Goal: Navigation & Orientation: Find specific page/section

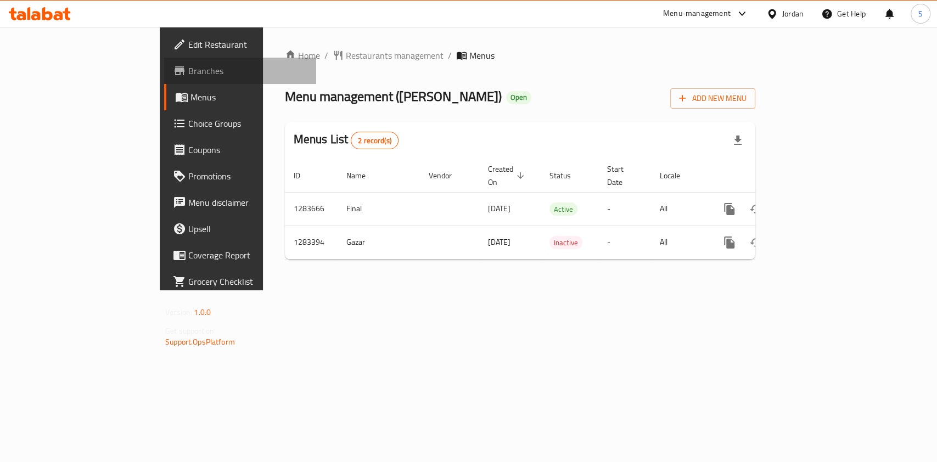
click at [188, 71] on span "Branches" at bounding box center [247, 70] width 119 height 13
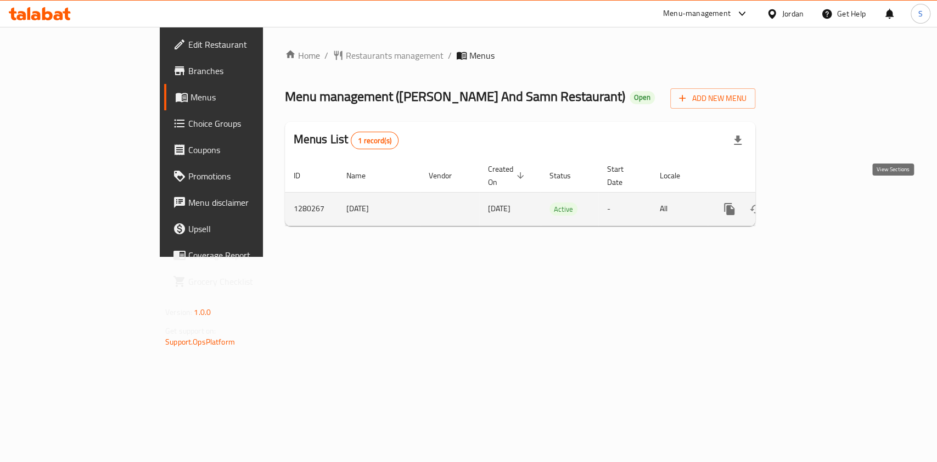
click at [813, 204] on icon "enhanced table" at bounding box center [808, 209] width 10 height 10
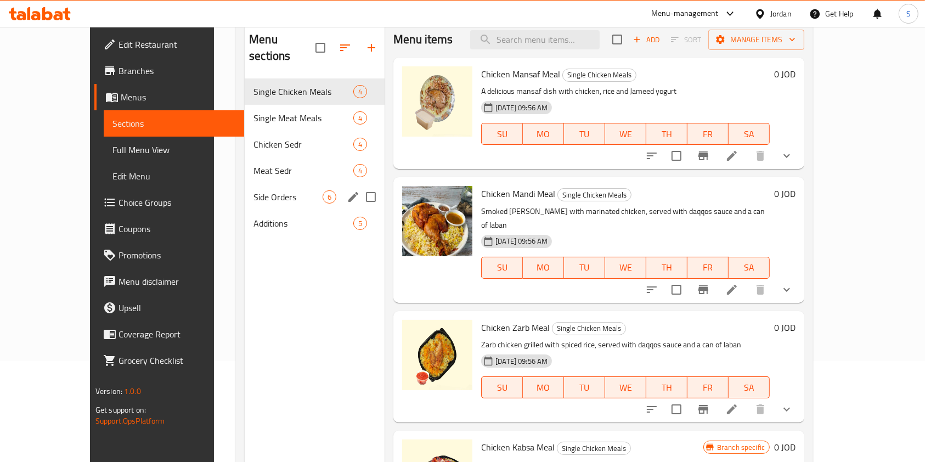
scroll to position [7, 0]
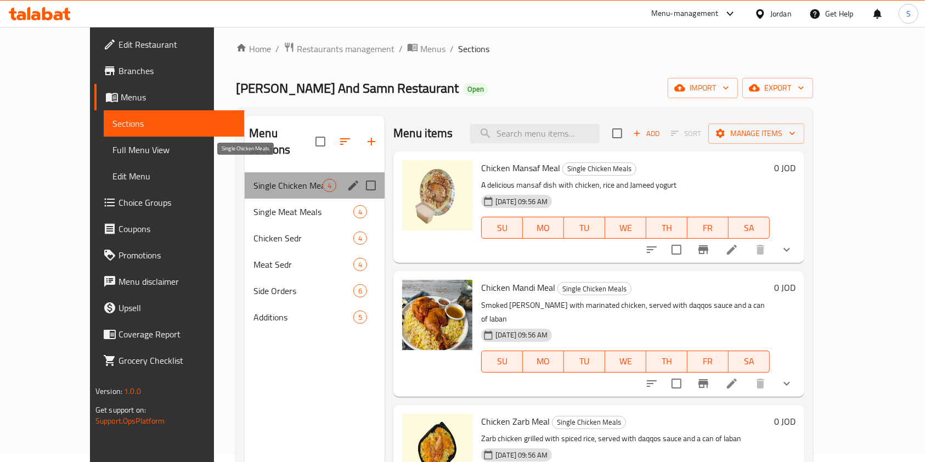
click at [254, 179] on span "Single Chicken Meals" at bounding box center [288, 185] width 69 height 13
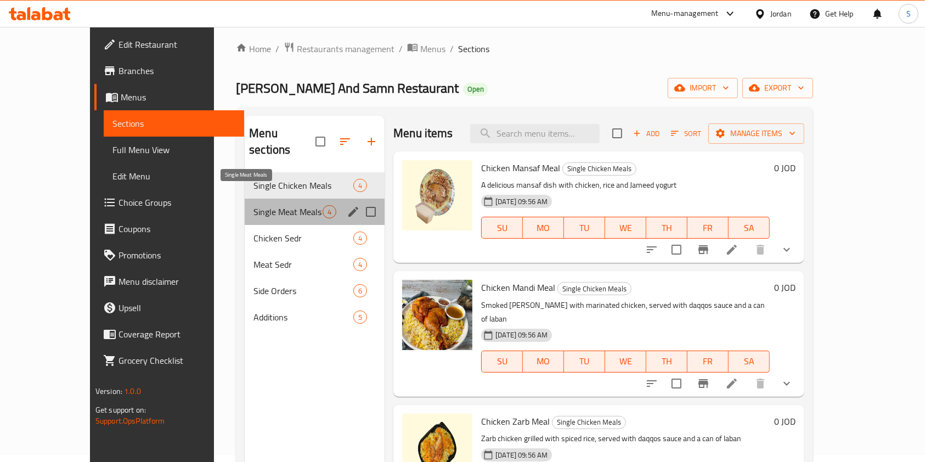
click at [254, 205] on span "Single Meat Meals" at bounding box center [288, 211] width 69 height 13
